Goal: Navigation & Orientation: Find specific page/section

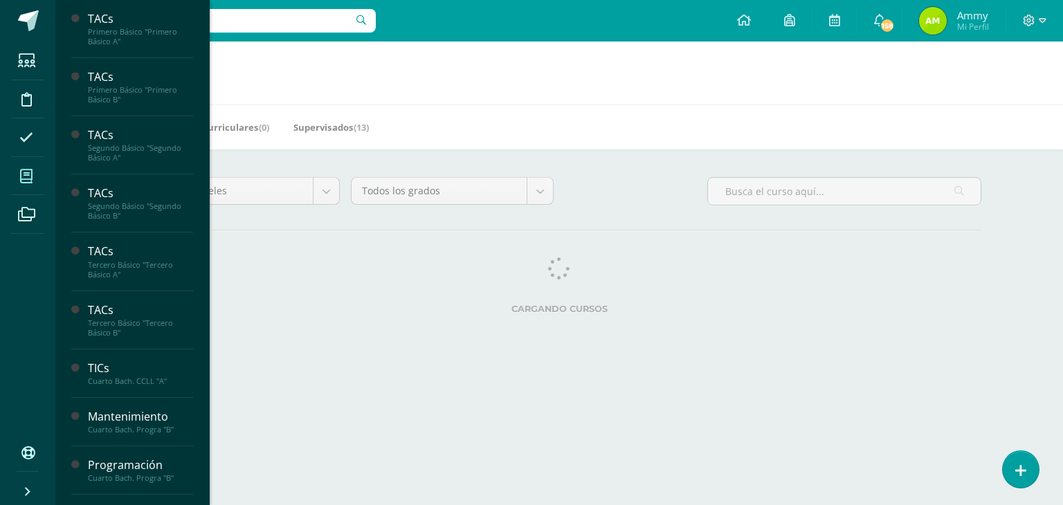
click at [36, 181] on span at bounding box center [26, 176] width 31 height 31
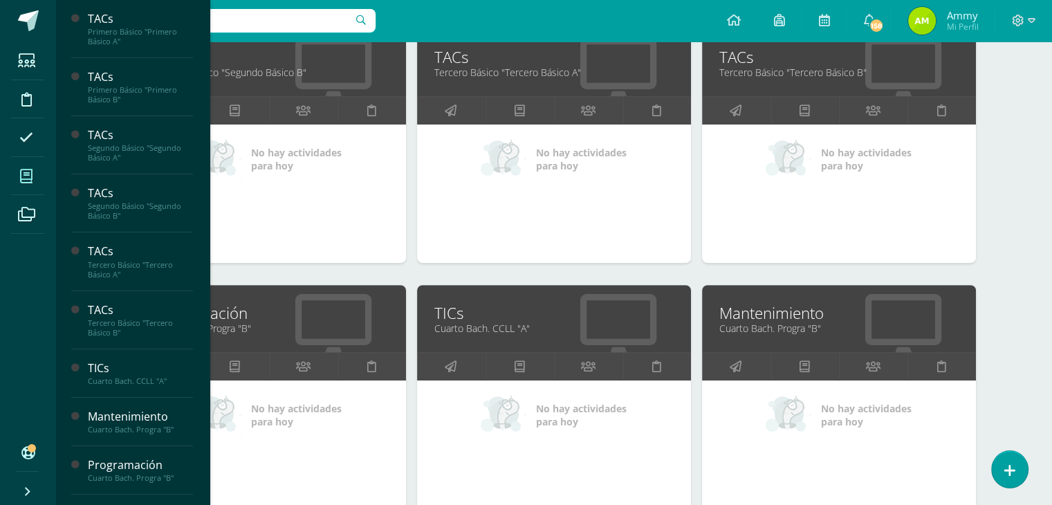
scroll to position [554, 0]
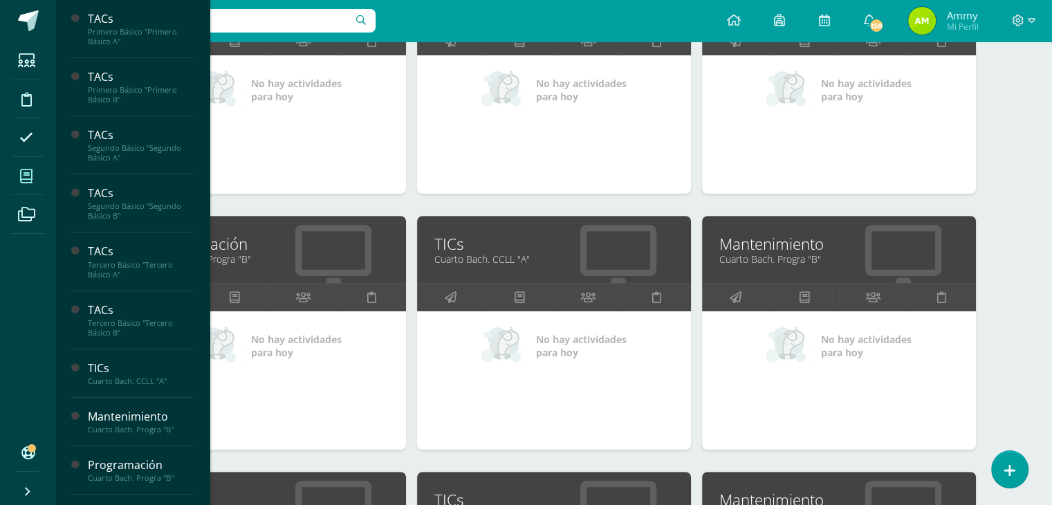
click at [753, 247] on link "Mantenimiento" at bounding box center [839, 243] width 239 height 21
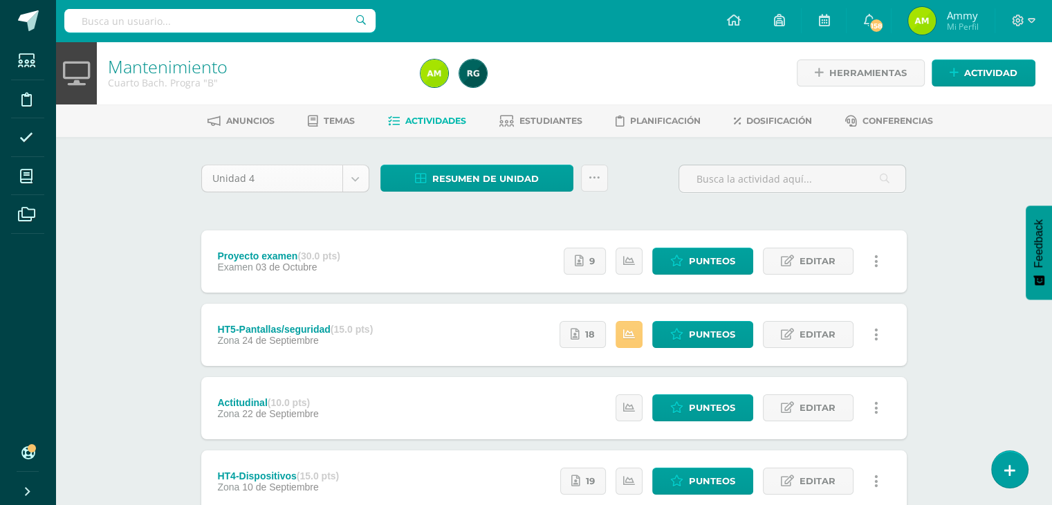
click at [354, 183] on body "Estudiantes Disciplina Asistencia Mis cursos Archivos Soporte Ayuda Reportar un…" at bounding box center [526, 412] width 1052 height 825
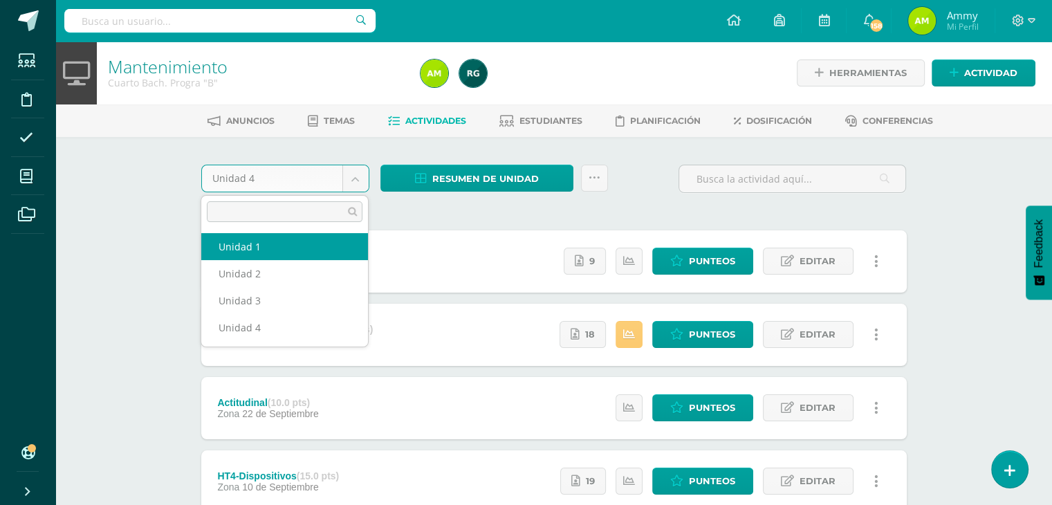
select select "Unidad 1"
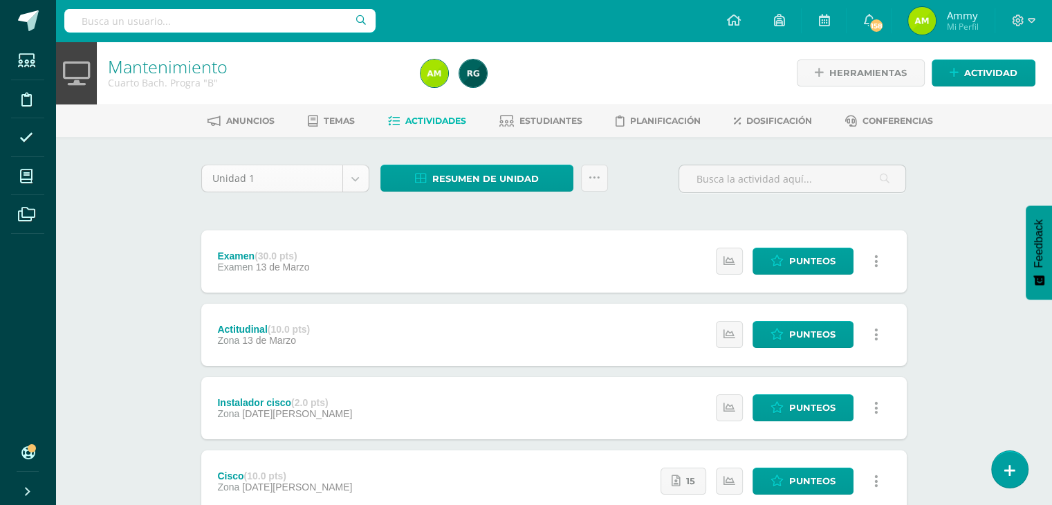
click at [356, 181] on body "Estudiantes Disciplina Asistencia Mis cursos Archivos Soporte Ayuda Reportar un…" at bounding box center [526, 449] width 1052 height 898
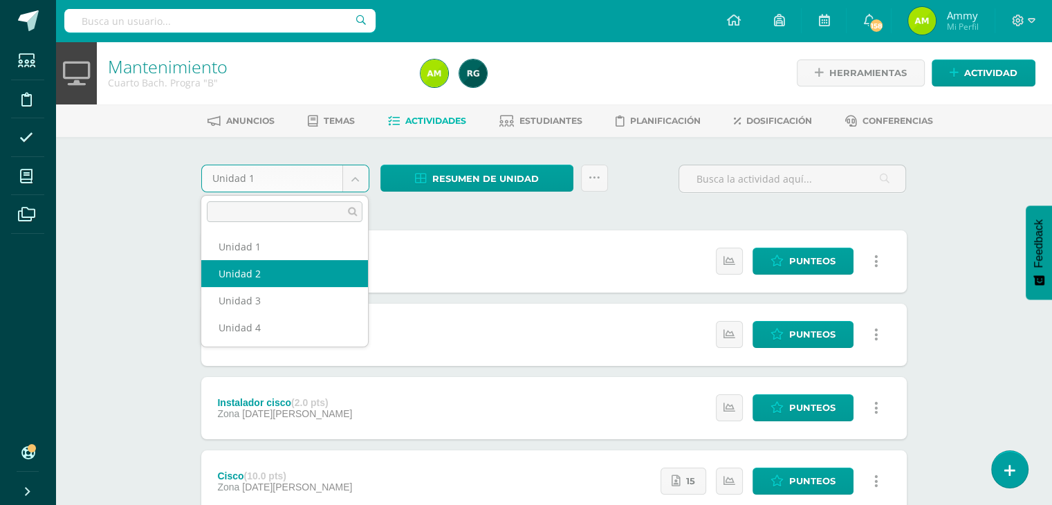
select select "Unidad 2"
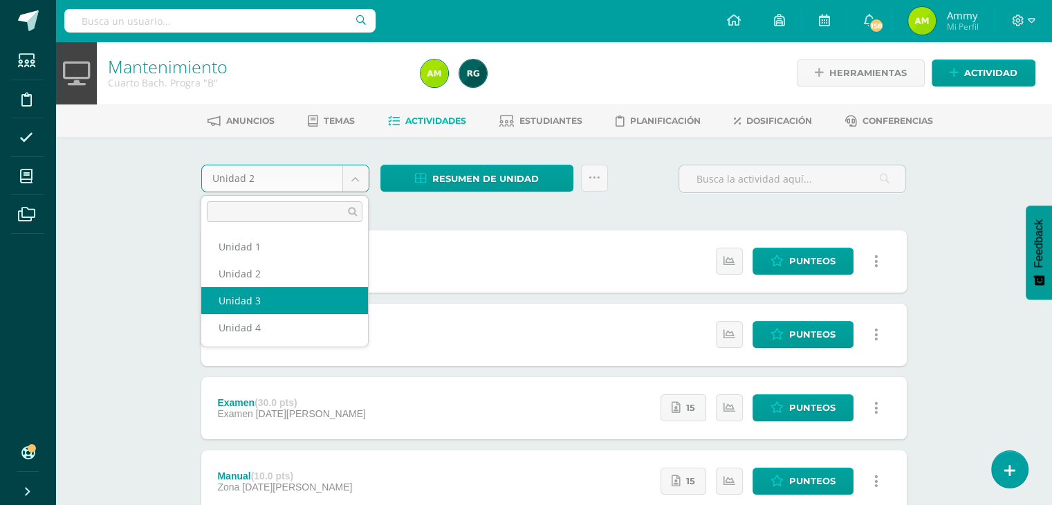
select select "Unidad 3"
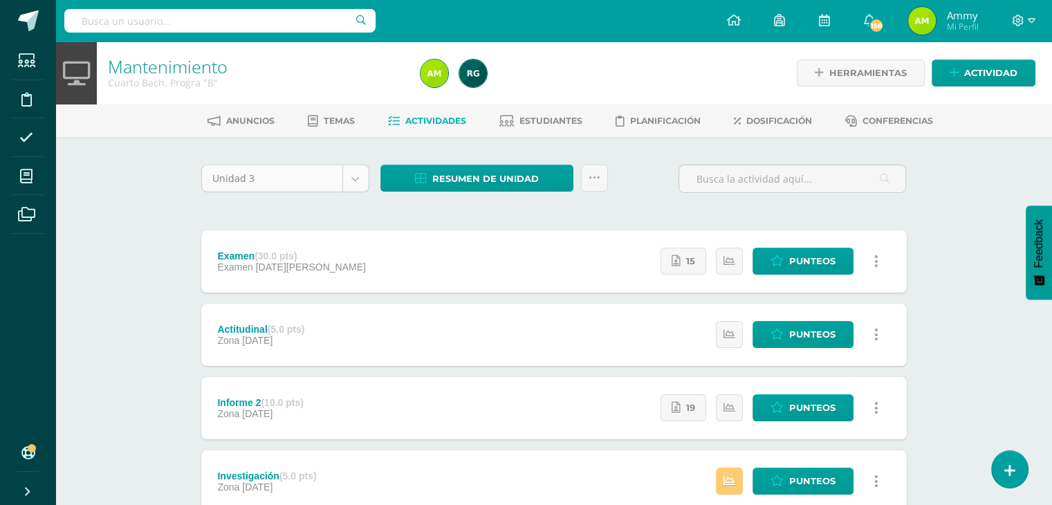
click at [274, 179] on body "Estudiantes Disciplina Asistencia Mis cursos Archivos Soporte Ayuda Reportar un…" at bounding box center [526, 449] width 1052 height 898
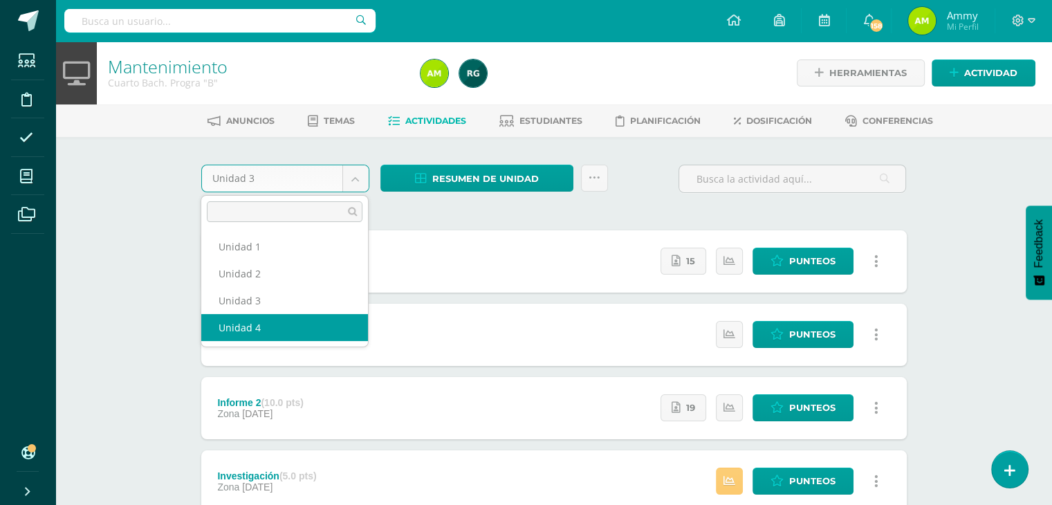
select select "Unidad 4"
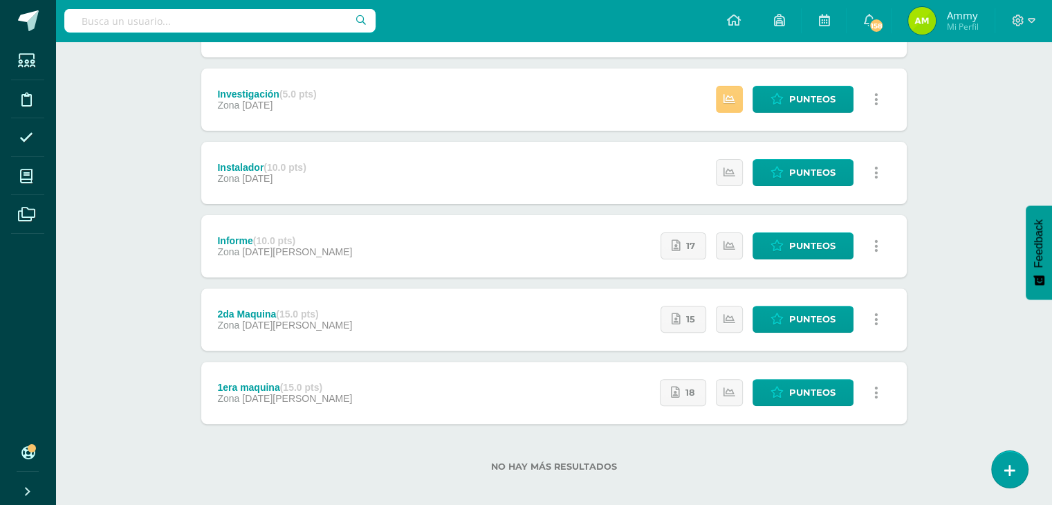
scroll to position [393, 0]
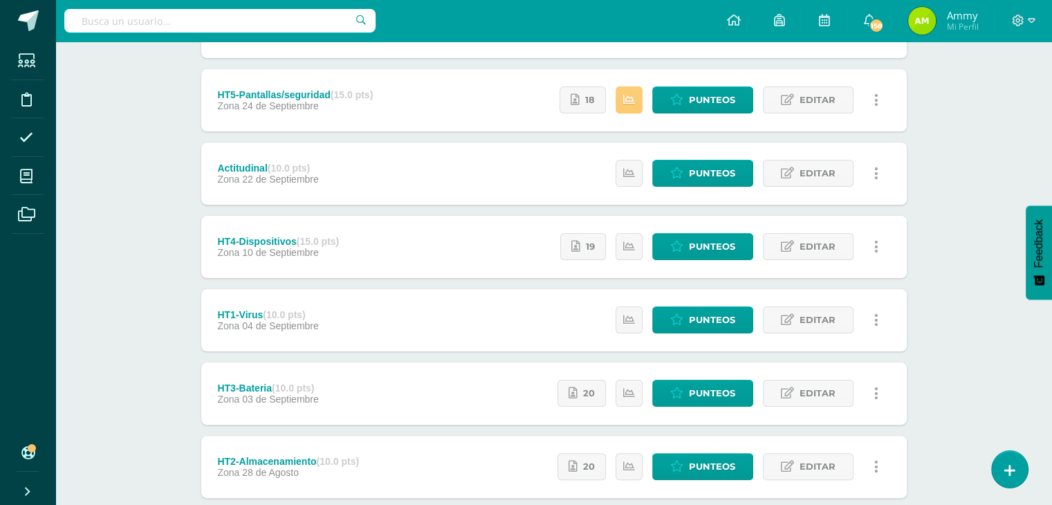
scroll to position [320, 0]
